Goal: Information Seeking & Learning: Check status

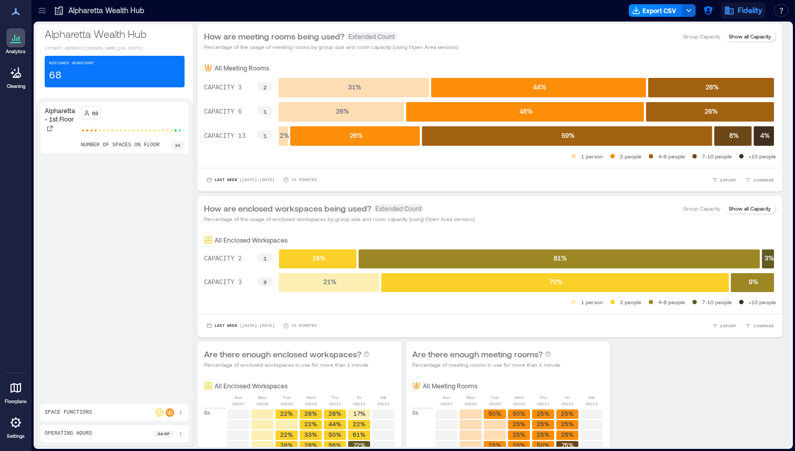
click at [724, 13] on icon "button" at bounding box center [729, 10] width 11 height 11
click at [710, 11] on icon "button" at bounding box center [708, 10] width 9 height 9
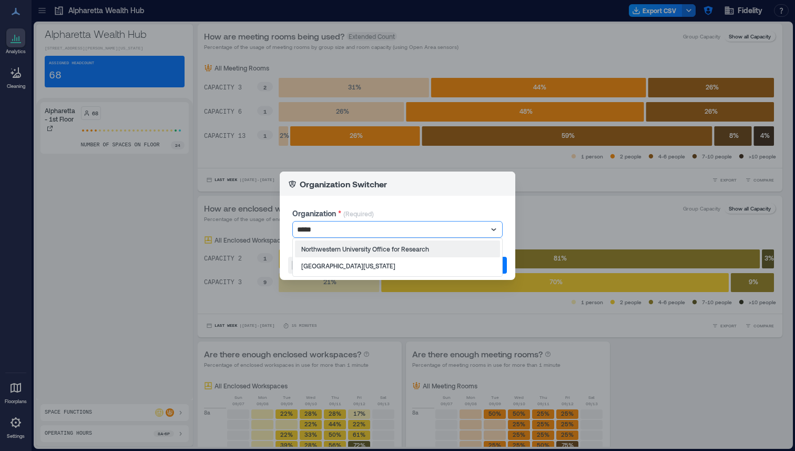
type input "******"
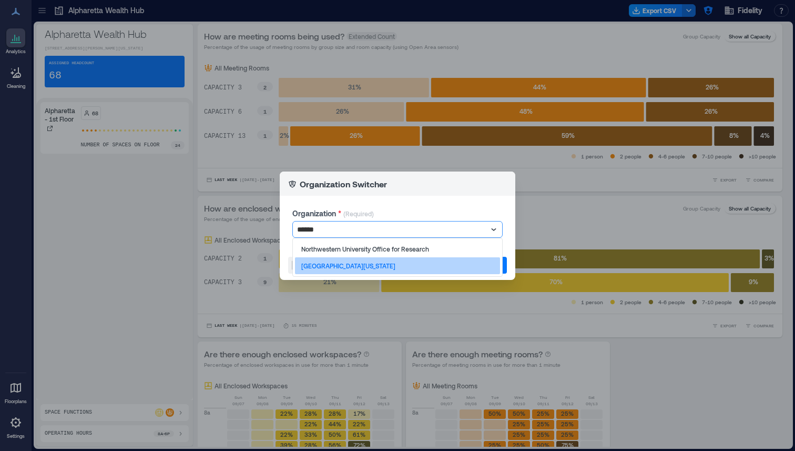
click at [394, 266] on div "[GEOGRAPHIC_DATA][US_STATE]" at bounding box center [397, 265] width 205 height 17
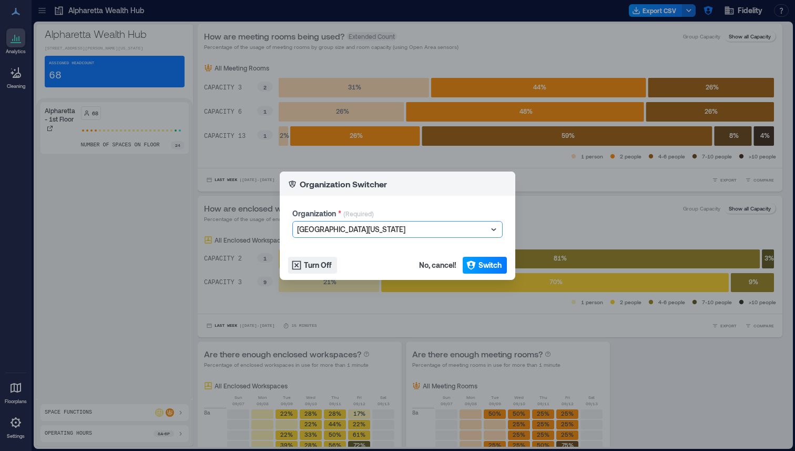
click at [489, 264] on span "Switch" at bounding box center [489, 265] width 23 height 11
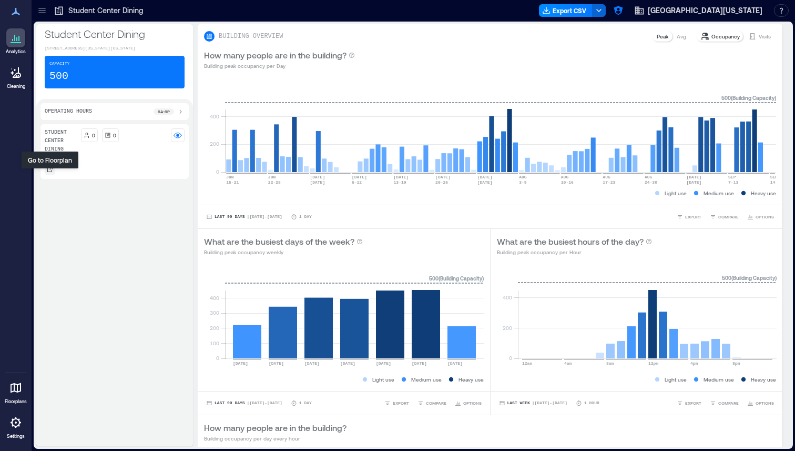
click at [54, 174] on div at bounding box center [50, 169] width 11 height 11
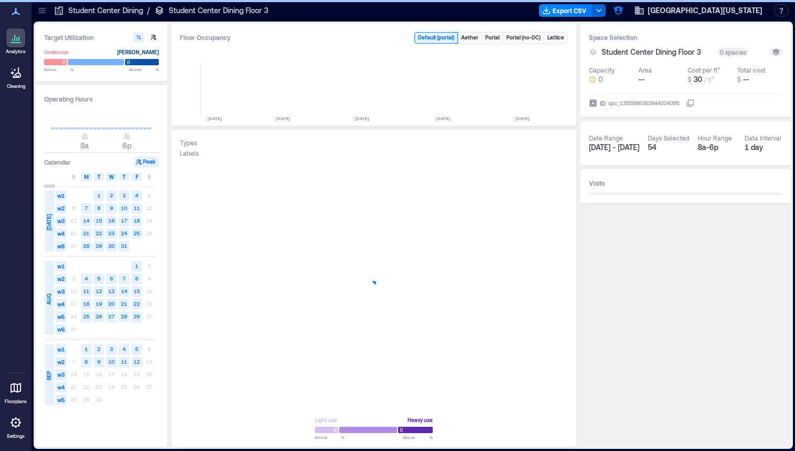
scroll to position [0, 705]
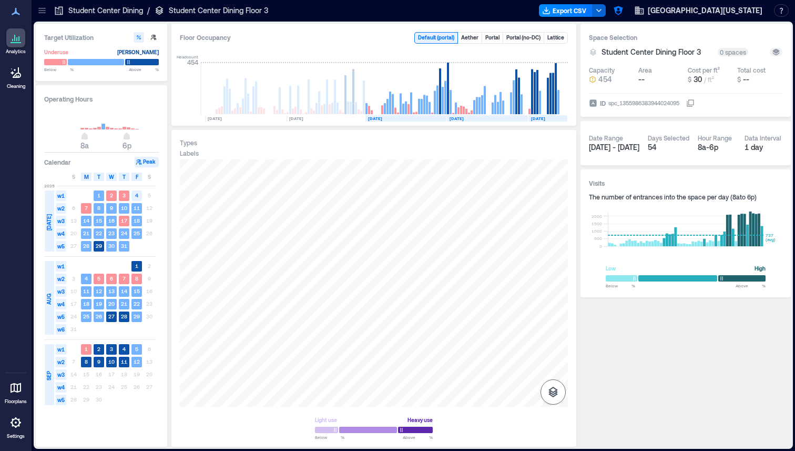
click at [554, 391] on icon "button" at bounding box center [552, 391] width 9 height 11
click at [558, 340] on icon "button" at bounding box center [553, 336] width 13 height 13
